Goal: Information Seeking & Learning: Learn about a topic

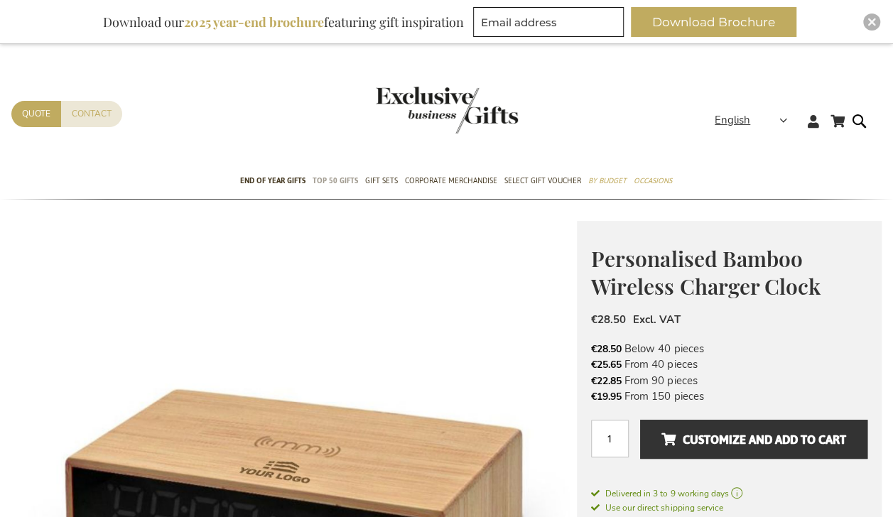
click at [327, 180] on span "TOP 50 Gifts" at bounding box center [335, 180] width 45 height 15
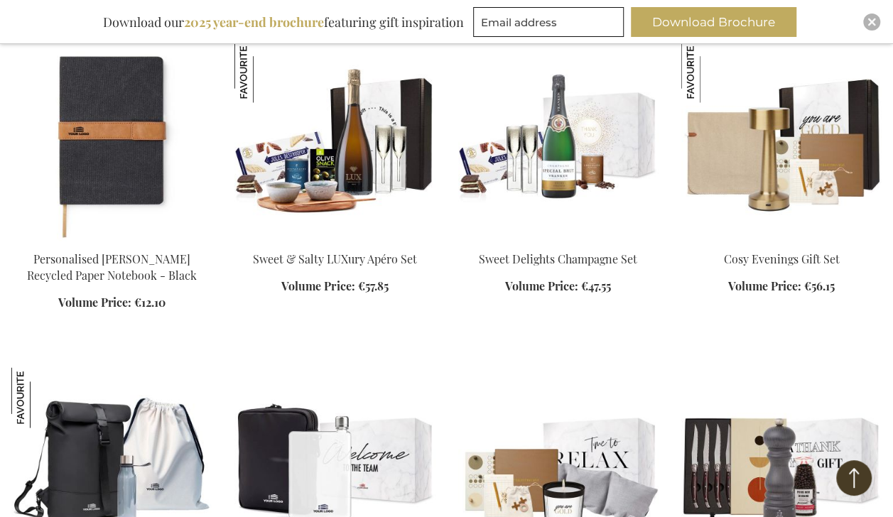
scroll to position [4049, 0]
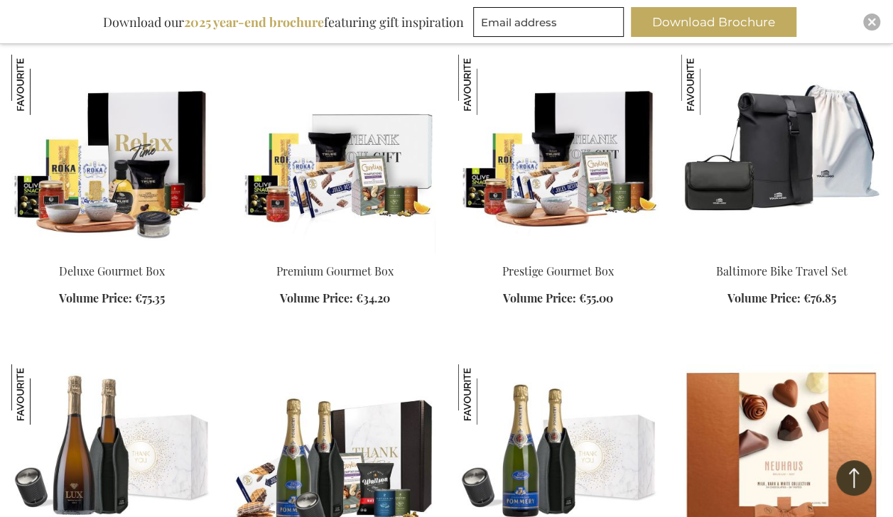
scroll to position [563, 0]
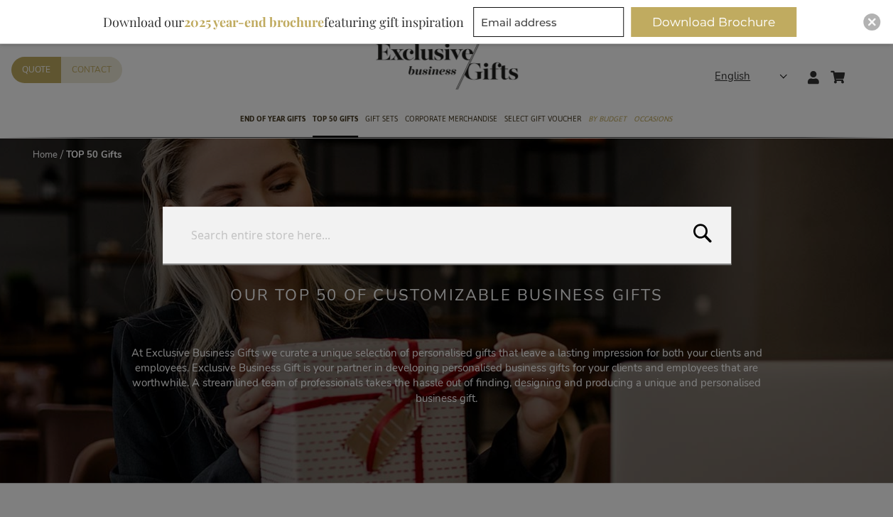
click at [858, 68] on form "Search Search" at bounding box center [863, 68] width 14 height 0
click at [386, 223] on input "Search" at bounding box center [447, 235] width 568 height 57
type input "bag"
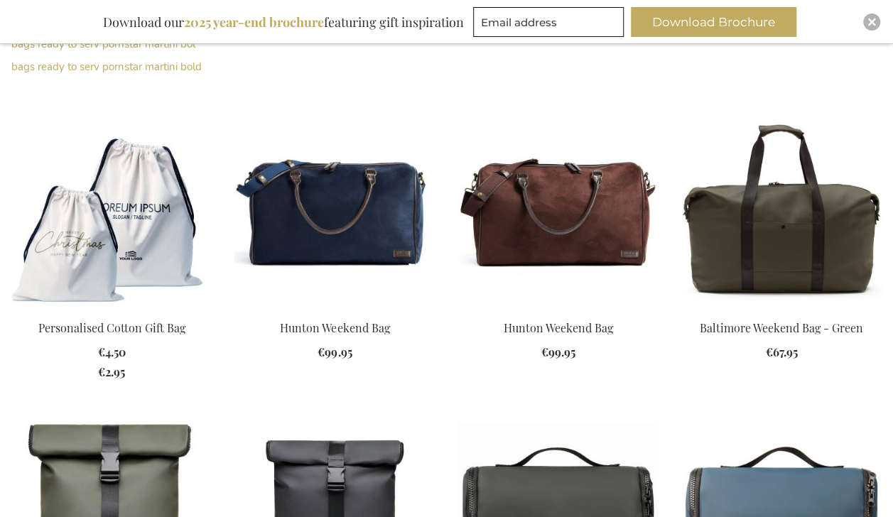
scroll to position [541, 0]
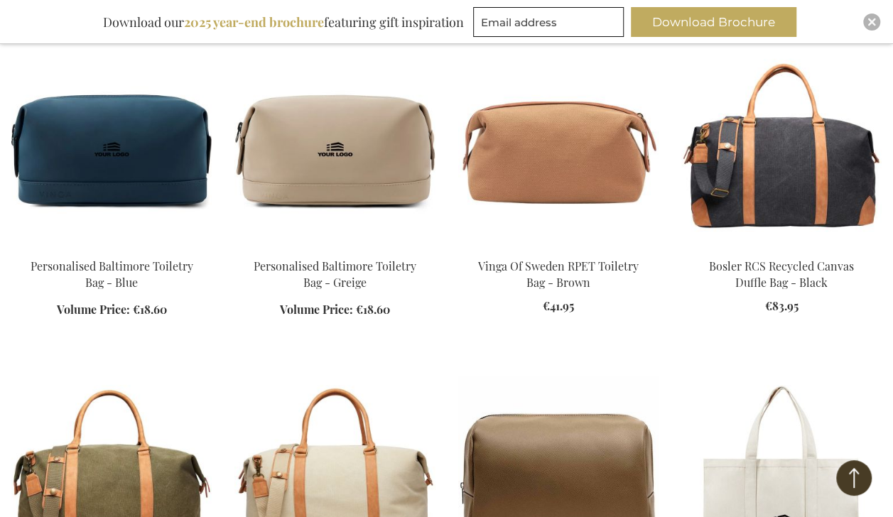
scroll to position [2956, 0]
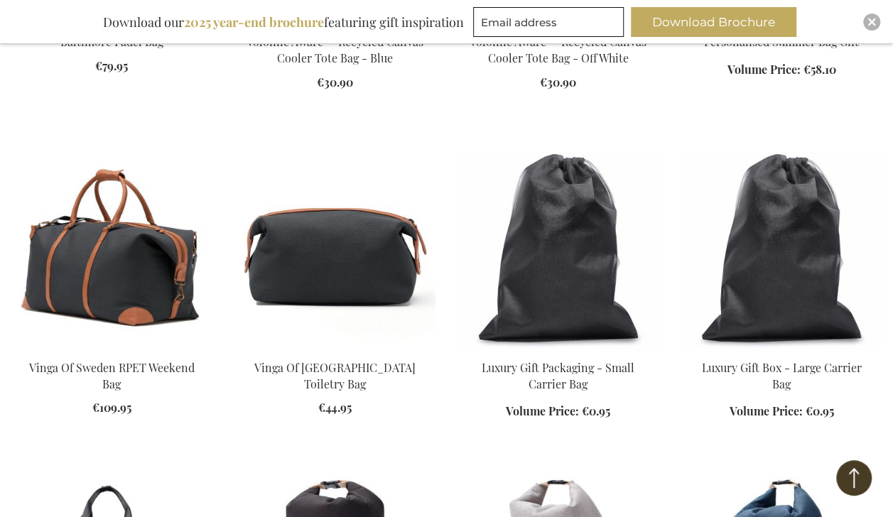
scroll to position [5016, 0]
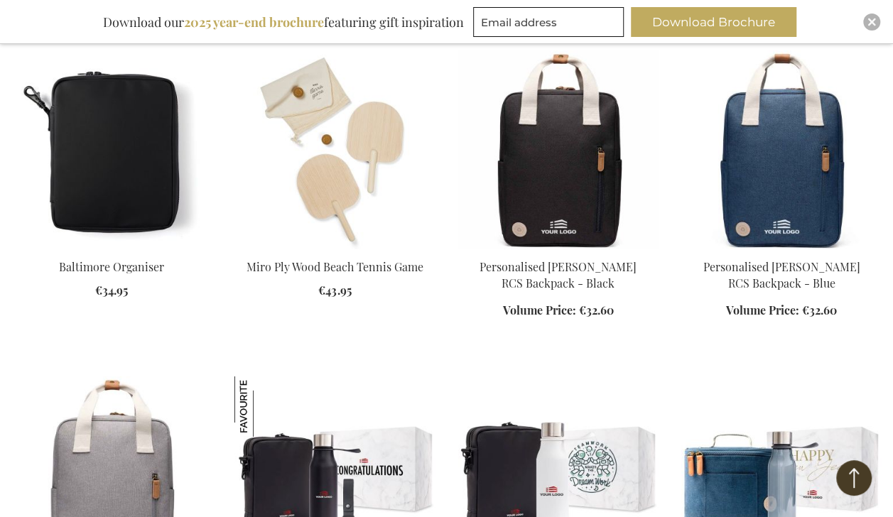
scroll to position [7431, 0]
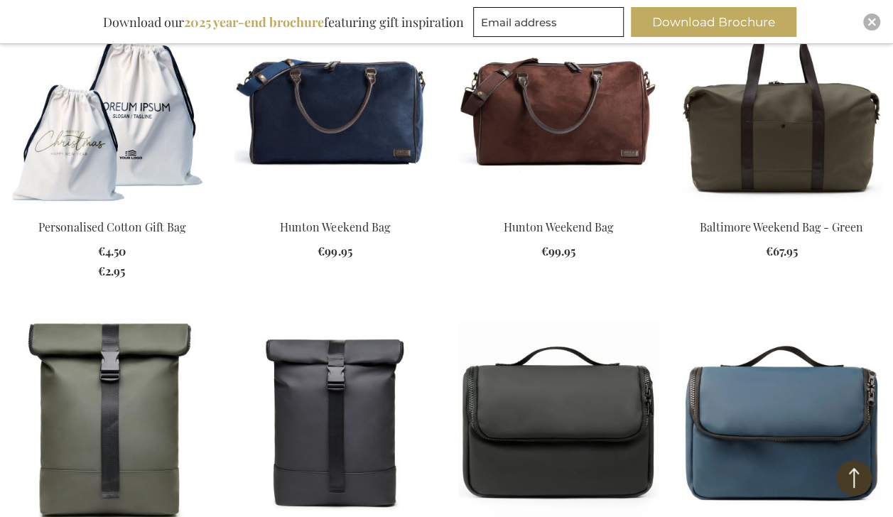
scroll to position [436, 0]
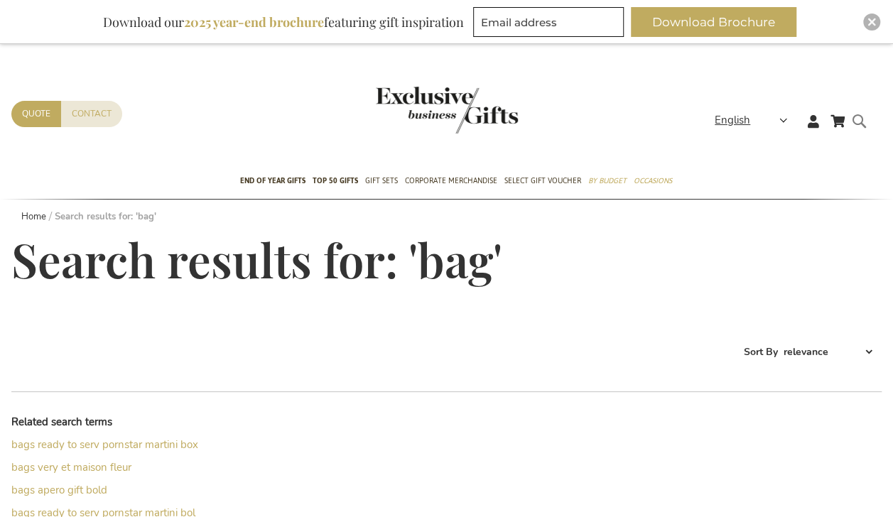
type input "bag"
click at [860, 120] on form "Search bag Search" at bounding box center [863, 132] width 14 height 40
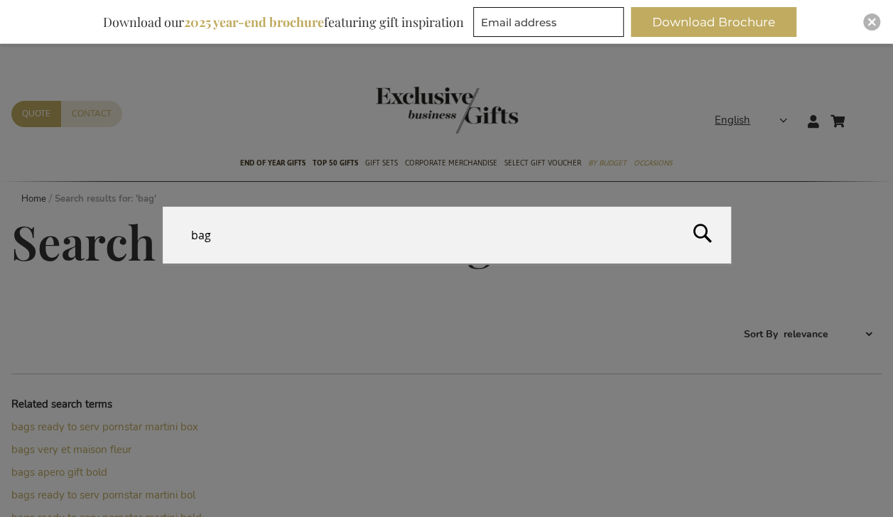
click at [355, 239] on input "bag" at bounding box center [447, 235] width 568 height 57
click at [192, 233] on input "bag" at bounding box center [447, 235] width 568 height 57
drag, startPoint x: 217, startPoint y: 234, endPoint x: 186, endPoint y: 236, distance: 30.6
click at [186, 236] on input "bag" at bounding box center [447, 235] width 568 height 57
type input "goodie bag"
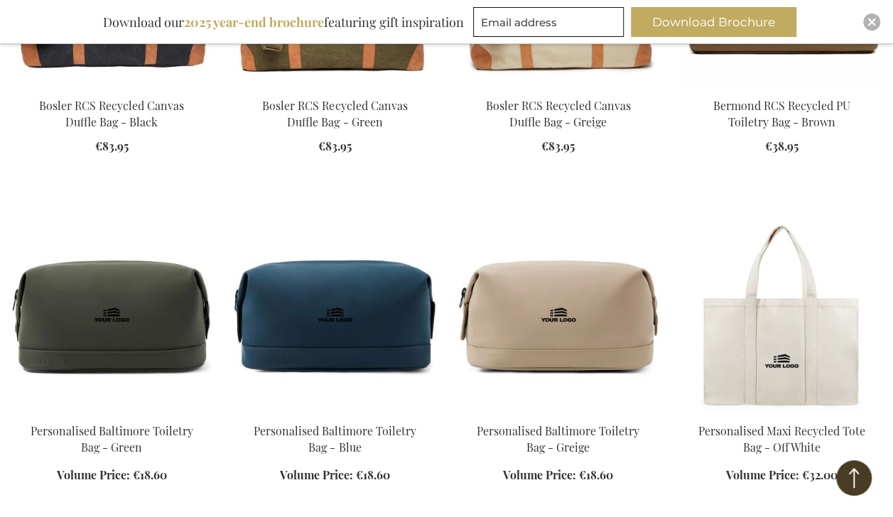
scroll to position [3312, 0]
